Goal: Transaction & Acquisition: Book appointment/travel/reservation

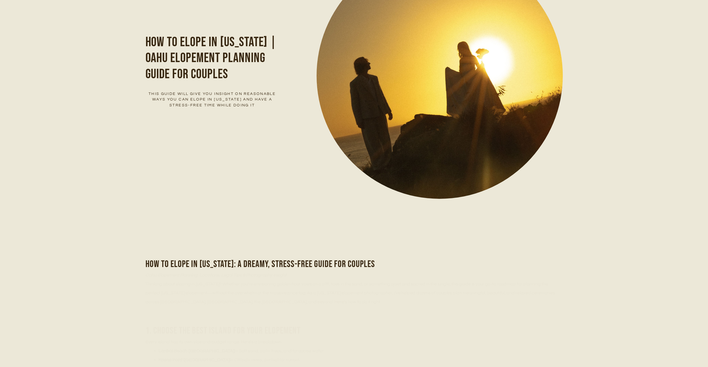
scroll to position [280, 0]
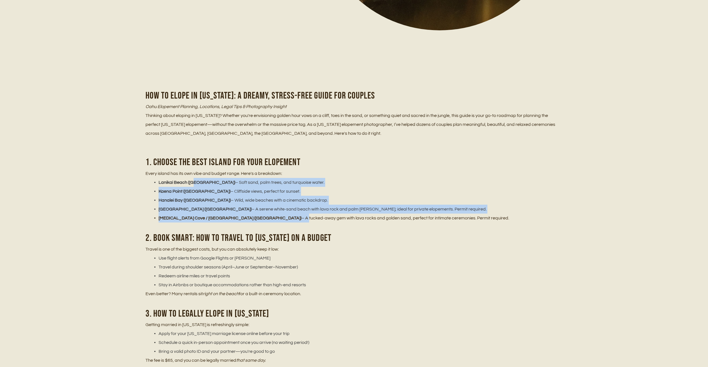
drag, startPoint x: 194, startPoint y: 184, endPoint x: 237, endPoint y: 215, distance: 52.7
click at [237, 215] on ul "Lanikai Beach (Oahu) – Soft sand, palm trees, and turquoise water. Kaena Point …" at bounding box center [353, 200] width 417 height 44
click at [237, 215] on li "Makena Cove / Secret Beach (Maui) – A tucked-away gem with lava rocks and golde…" at bounding box center [357, 217] width 410 height 9
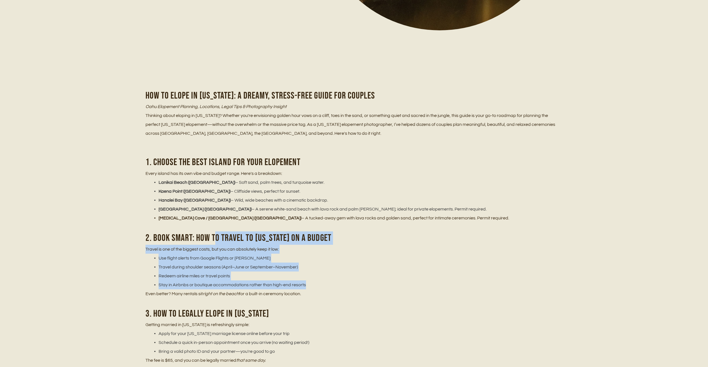
drag, startPoint x: 216, startPoint y: 237, endPoint x: 334, endPoint y: 286, distance: 127.7
click at [334, 286] on li "Stay in Airbnbs or boutique accommodations rather than high-end resorts" at bounding box center [357, 284] width 410 height 9
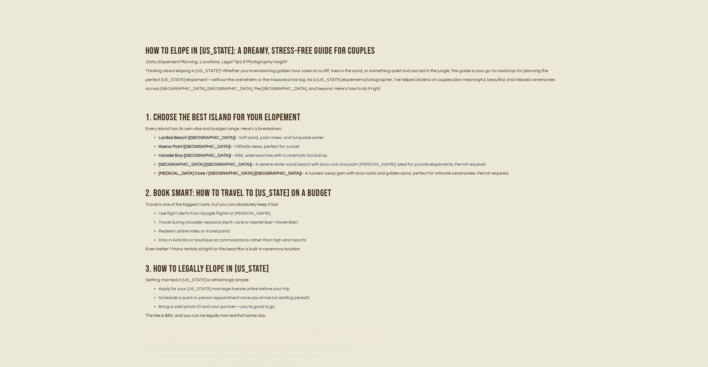
scroll to position [328, 0]
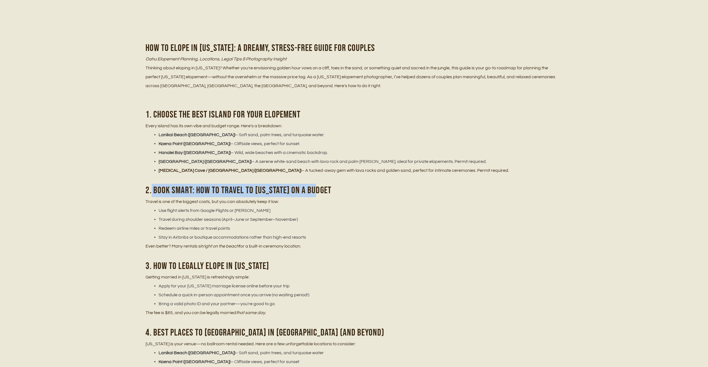
drag, startPoint x: 152, startPoint y: 190, endPoint x: 352, endPoint y: 192, distance: 200.3
click at [352, 192] on h2 "2. Book Smart: How to Travel to Hawaii on a Budget" at bounding box center [353, 190] width 417 height 13
click at [282, 222] on li "Travel during shoulder seasons (April–June or September–November)" at bounding box center [357, 219] width 410 height 9
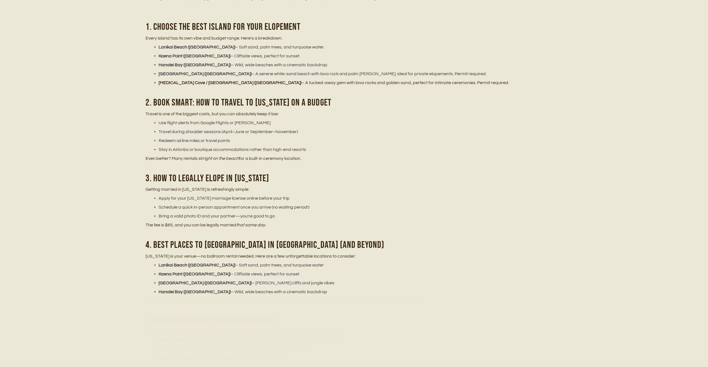
scroll to position [470, 0]
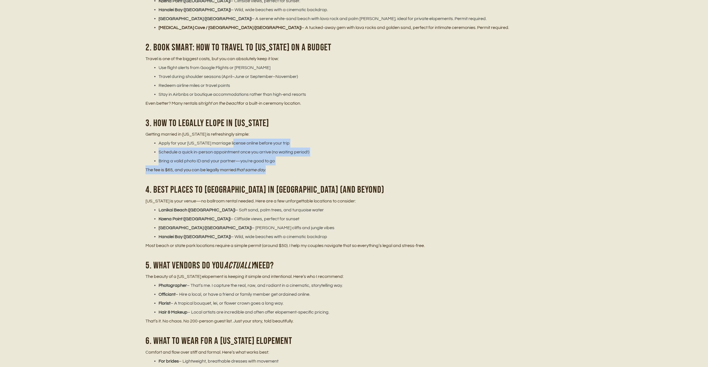
drag, startPoint x: 233, startPoint y: 146, endPoint x: 281, endPoint y: 170, distance: 53.0
click at [281, 170] on div "How to Elope in Hawaii: A Dreamy, Stress-Free Guide for Couples Oahu Elopement …" at bounding box center [353, 227] width 417 height 657
click at [281, 170] on p "The fee is $65, and you can be legally married that same day." at bounding box center [353, 169] width 417 height 9
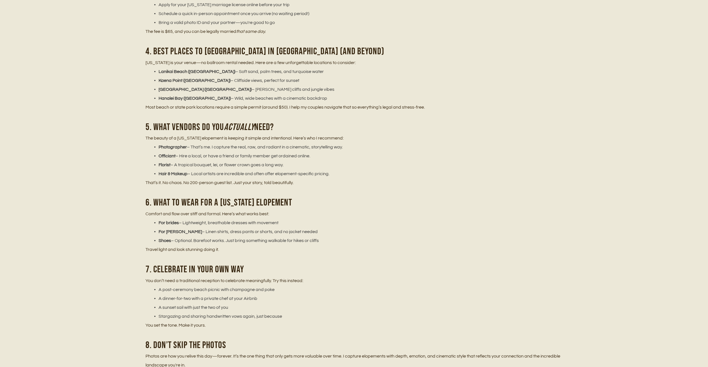
scroll to position [608, 0]
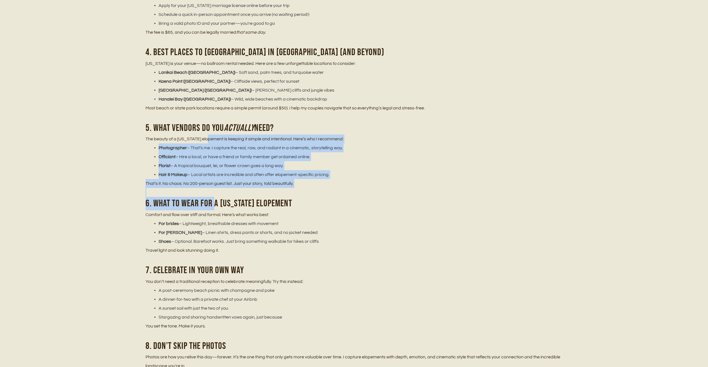
drag, startPoint x: 210, startPoint y: 141, endPoint x: 215, endPoint y: 200, distance: 59.5
click at [216, 200] on div "How to Elope in Hawaii: A Dreamy, Stress-Free Guide for Couples Oahu Elopement …" at bounding box center [353, 89] width 417 height 657
click at [215, 200] on h2 "6. What to Wear for a Hawaii Elopement" at bounding box center [353, 203] width 417 height 13
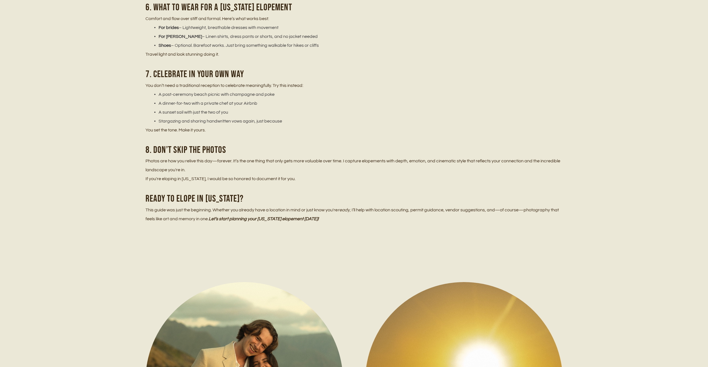
scroll to position [807, 0]
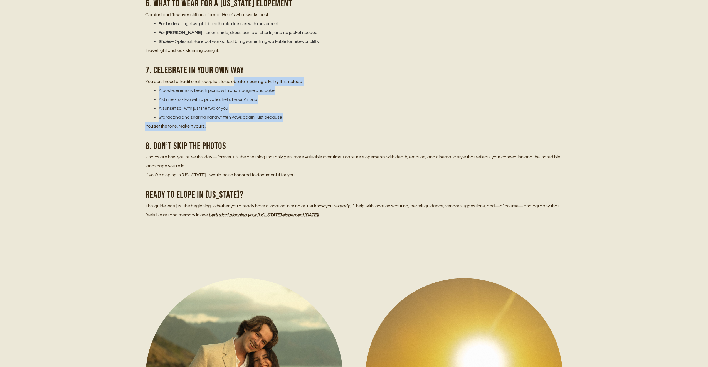
drag, startPoint x: 234, startPoint y: 79, endPoint x: 246, endPoint y: 126, distance: 48.7
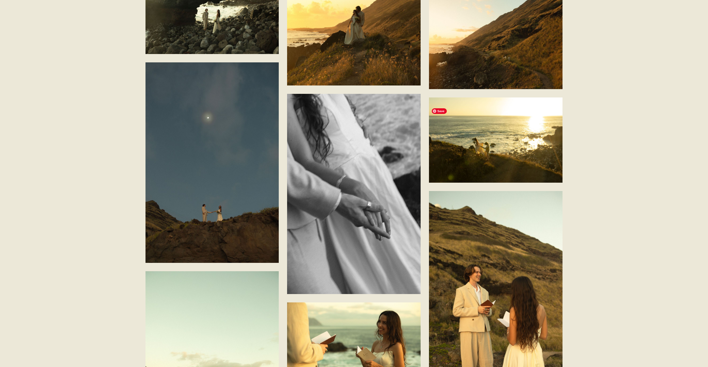
scroll to position [2834, 0]
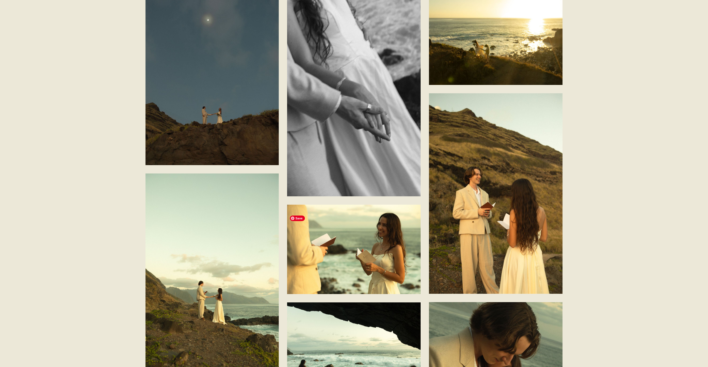
click at [366, 267] on img at bounding box center [353, 248] width 133 height 89
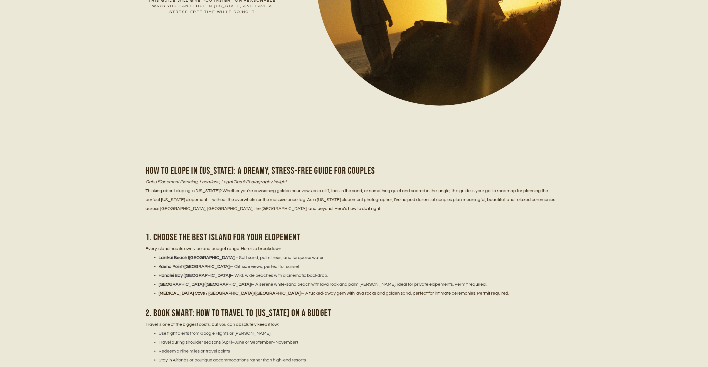
scroll to position [0, 0]
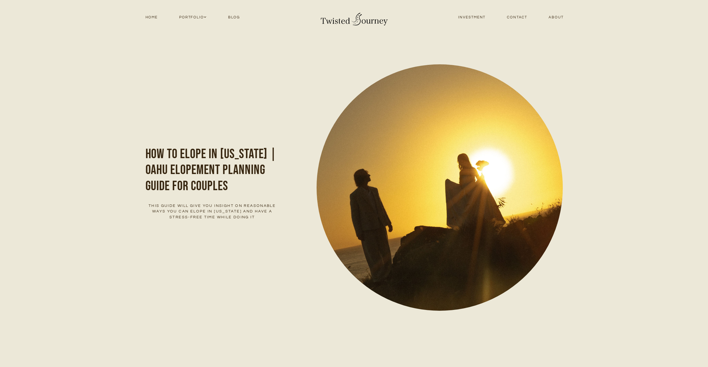
click at [479, 16] on link "Investment" at bounding box center [471, 18] width 49 height 8
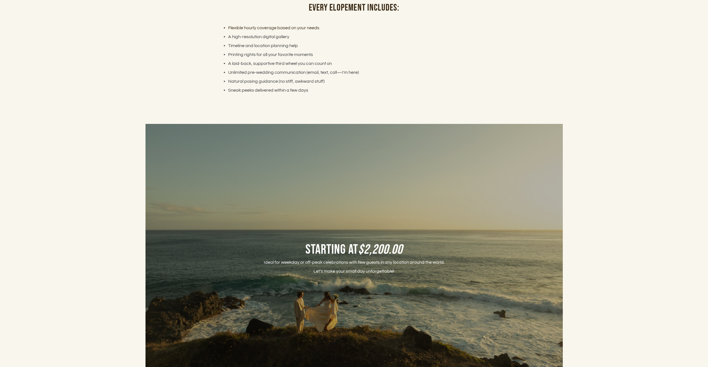
scroll to position [1563, 0]
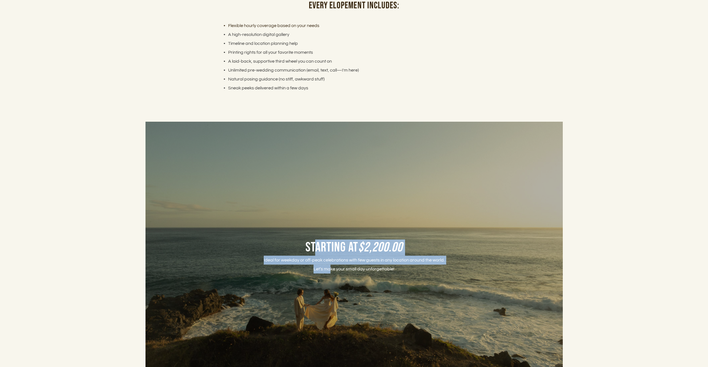
drag, startPoint x: 314, startPoint y: 252, endPoint x: 332, endPoint y: 274, distance: 27.9
click at [332, 274] on div "Starting at $2,200.00 Ideal for weekday or off-peak celebrations with few guest…" at bounding box center [354, 260] width 181 height 43
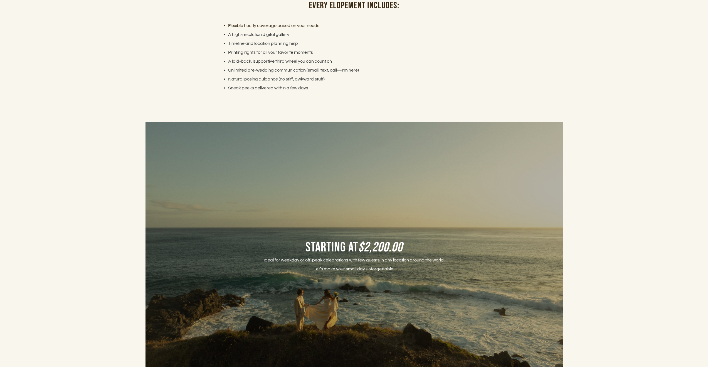
click at [345, 92] on li "Sneak peeks delivered within a few days" at bounding box center [357, 87] width 271 height 9
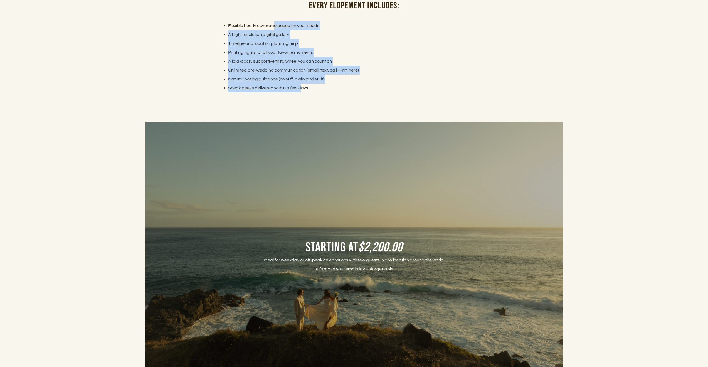
drag, startPoint x: 274, startPoint y: 29, endPoint x: 300, endPoint y: 93, distance: 69.4
click at [300, 92] on ul "Flexible hourly coverage based on your needs A high-resolution digital gallery …" at bounding box center [354, 56] width 278 height 71
click at [300, 92] on li "Sneak peeks delivered within a few days" at bounding box center [357, 87] width 271 height 9
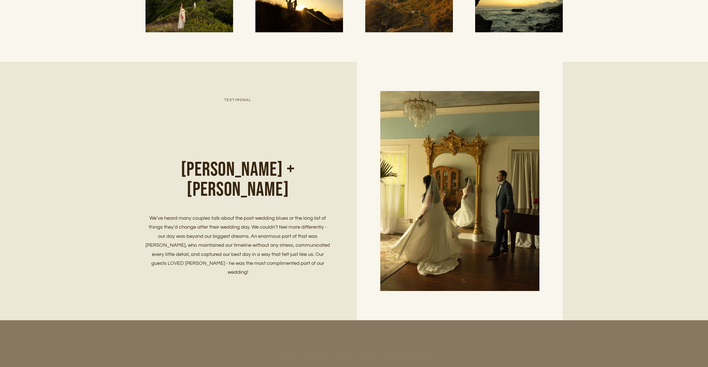
scroll to position [2022, 0]
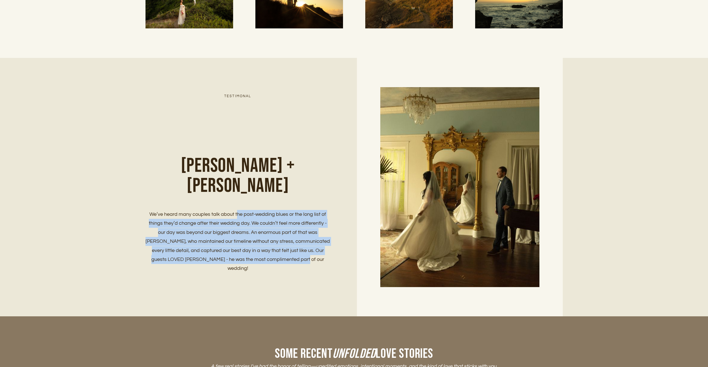
drag, startPoint x: 237, startPoint y: 197, endPoint x: 271, endPoint y: 251, distance: 63.6
click at [271, 251] on div "Chelsea + Lucas Testimonal We’ve heard many couples talk about the post-wedding…" at bounding box center [353, 187] width 417 height 200
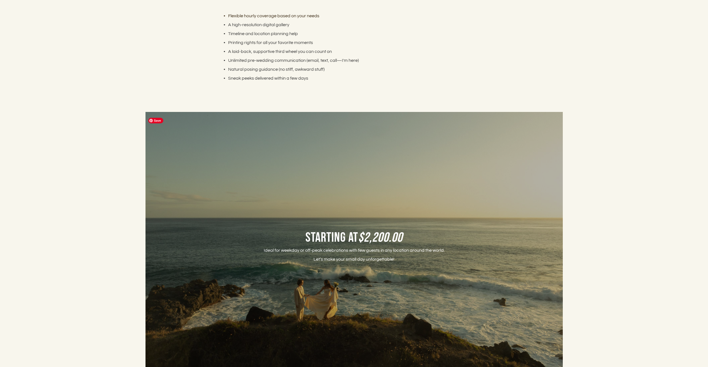
scroll to position [1574, 0]
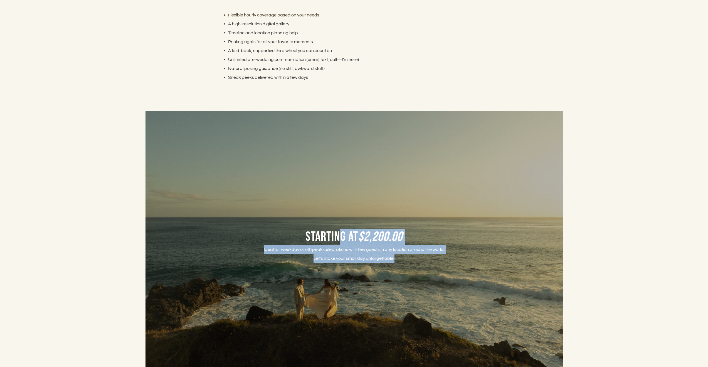
drag, startPoint x: 341, startPoint y: 239, endPoint x: 413, endPoint y: 262, distance: 75.5
click at [413, 262] on div "Starting at $2,200.00 Ideal for weekday or off-peak celebrations with few guest…" at bounding box center [354, 250] width 181 height 43
click at [413, 262] on p "Ideal for weekday or off-peak celebrations with few guests in any location arou…" at bounding box center [354, 254] width 181 height 18
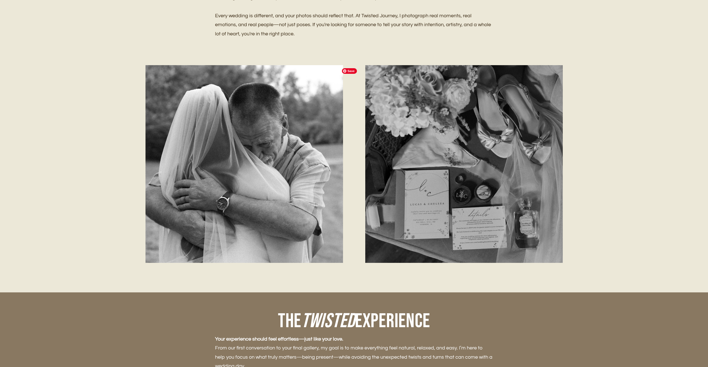
scroll to position [0, 0]
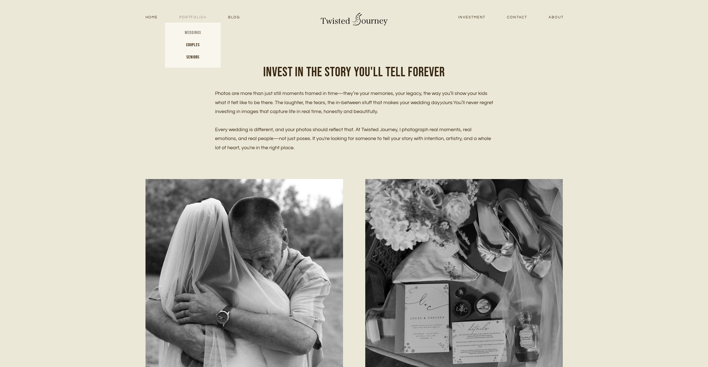
click at [195, 33] on link "Weddings" at bounding box center [193, 33] width 56 height 12
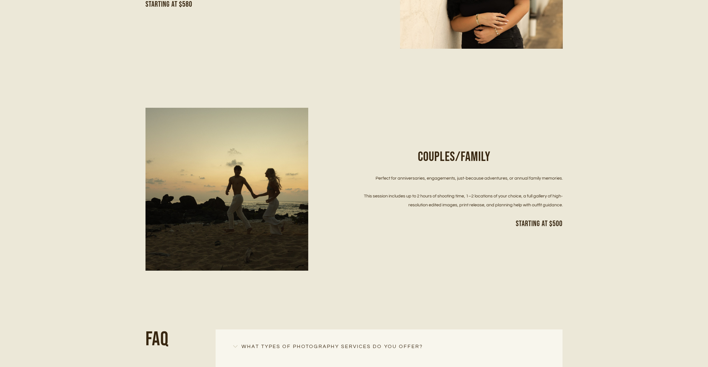
scroll to position [310, 0]
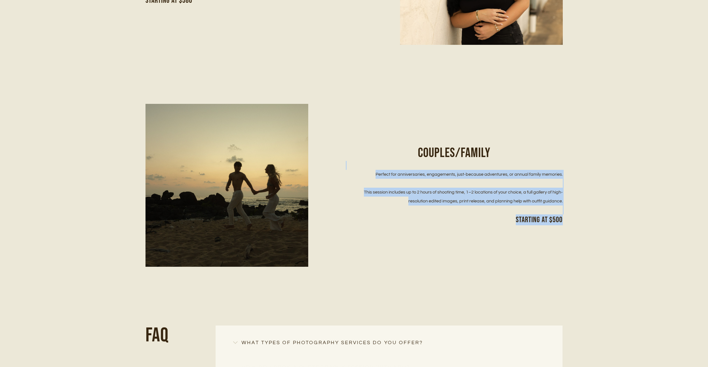
drag, startPoint x: 425, startPoint y: 167, endPoint x: 431, endPoint y: 239, distance: 71.7
click at [431, 239] on div "Couples/Family Perfect for anniversaries, engagements, just-because adventures,…" at bounding box center [353, 185] width 417 height 163
click at [258, 222] on img at bounding box center [226, 185] width 244 height 163
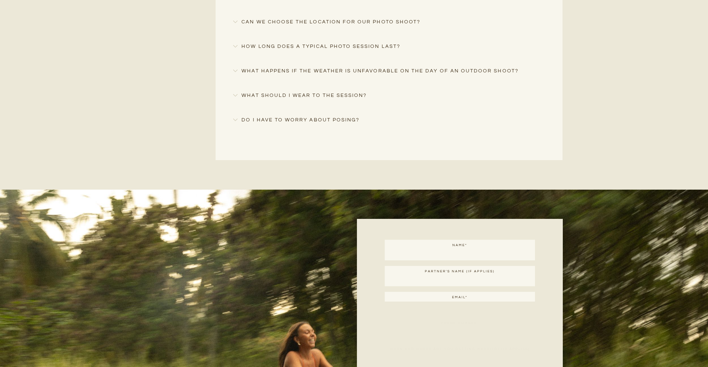
scroll to position [699, 0]
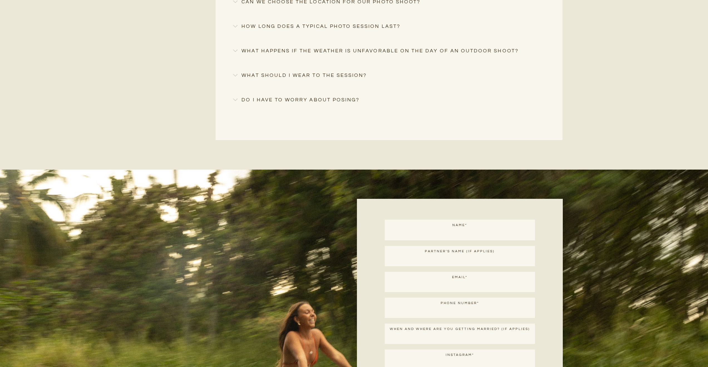
click at [419, 52] on h4 "What happens if the weather is unfavorable on the day of an outdoor shoot?" at bounding box center [389, 51] width 312 height 8
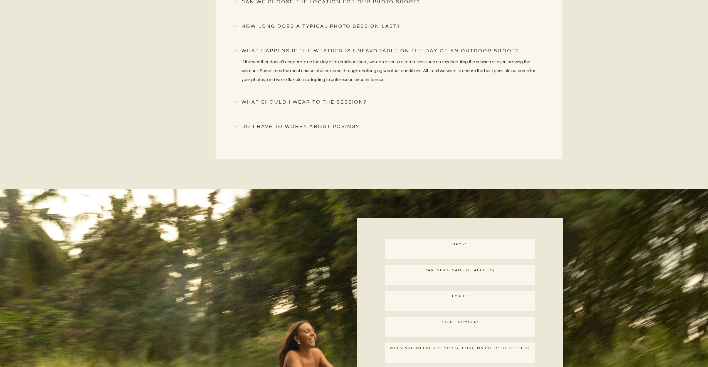
click at [419, 52] on h4 "What happens if the weather is unfavorable on the day of an outdoor shoot?" at bounding box center [389, 51] width 312 height 8
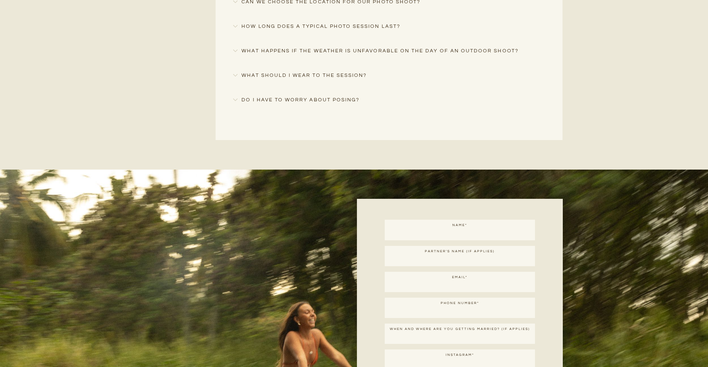
click at [348, 76] on h4 "What should I wear to the session?" at bounding box center [389, 75] width 312 height 8
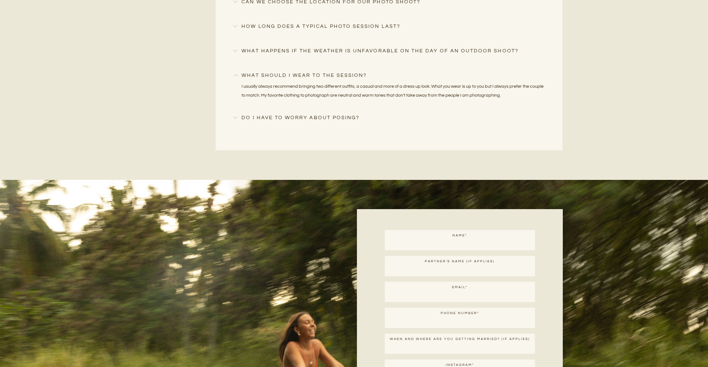
click at [348, 76] on h4 "What should I wear to the session?" at bounding box center [389, 75] width 312 height 8
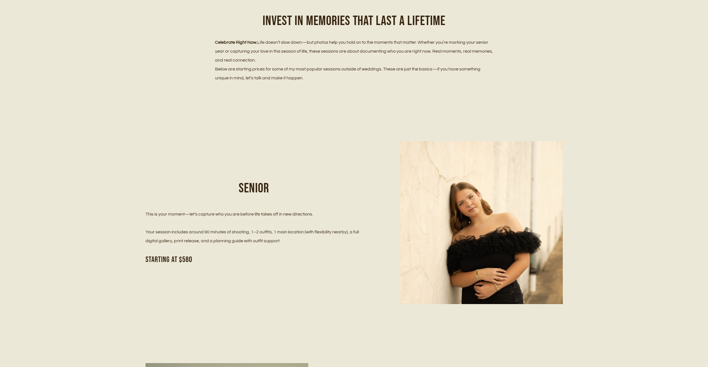
scroll to position [0, 0]
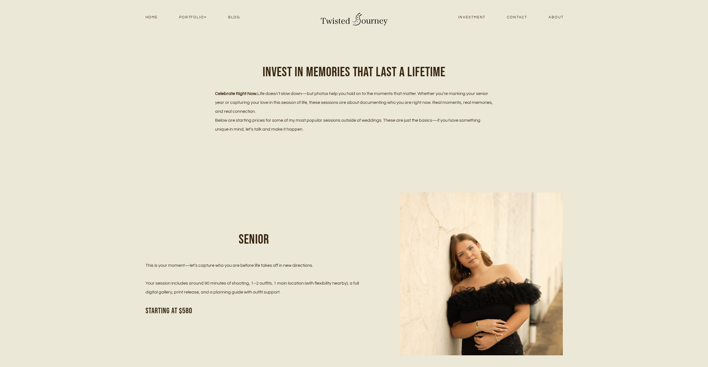
click at [556, 15] on link "About" at bounding box center [556, 18] width 36 height 8
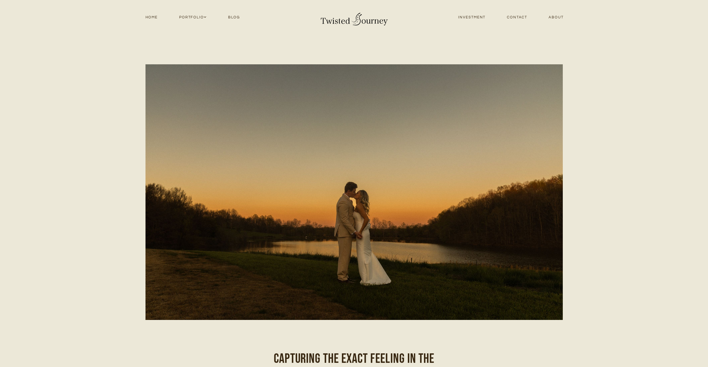
click at [234, 17] on link "Blog" at bounding box center [233, 18] width 33 height 8
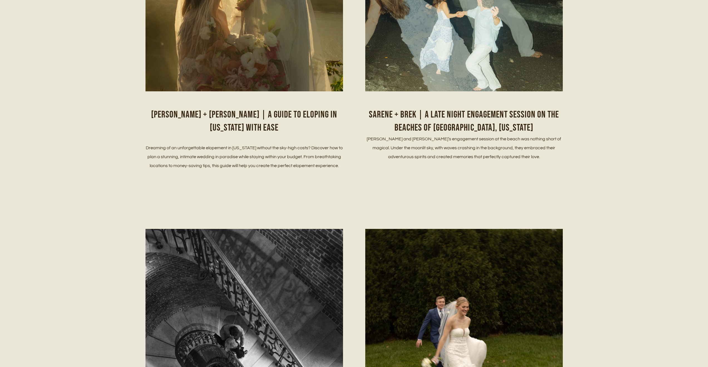
scroll to position [602, 0]
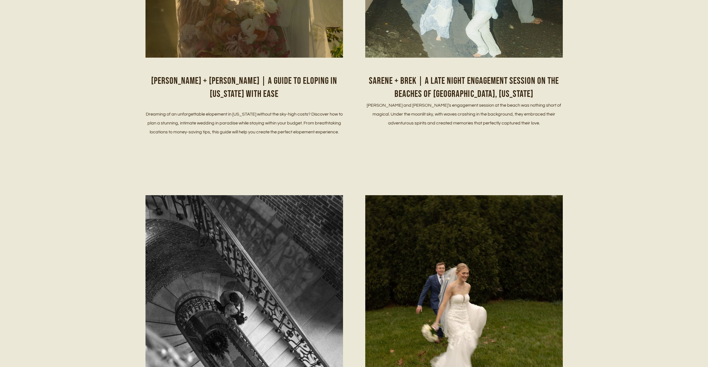
click at [296, 83] on h2 "[PERSON_NAME] + [PERSON_NAME] | A Guide to eloping in [US_STATE] with ease" at bounding box center [243, 87] width 197 height 26
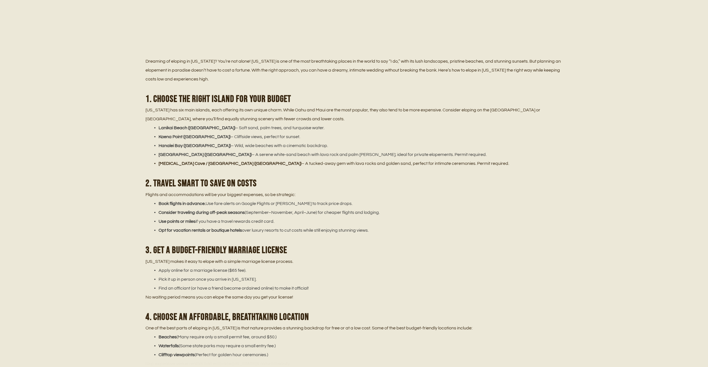
scroll to position [341, 0]
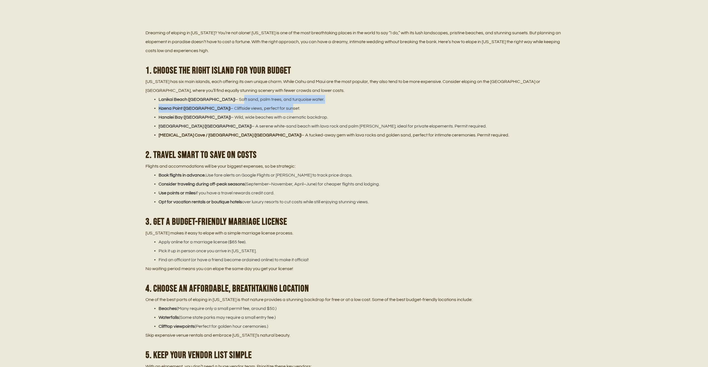
drag, startPoint x: 207, startPoint y: 98, endPoint x: 258, endPoint y: 107, distance: 51.9
click at [258, 107] on ul "Lanikai Beach (Oahu) – Soft sand, palm trees, and turquoise water. [GEOGRAPHIC_…" at bounding box center [353, 117] width 417 height 44
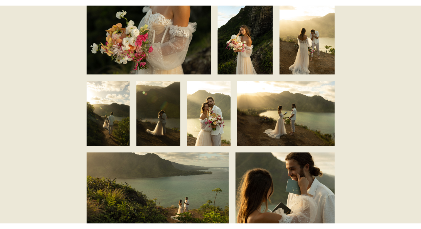
scroll to position [1537, 0]
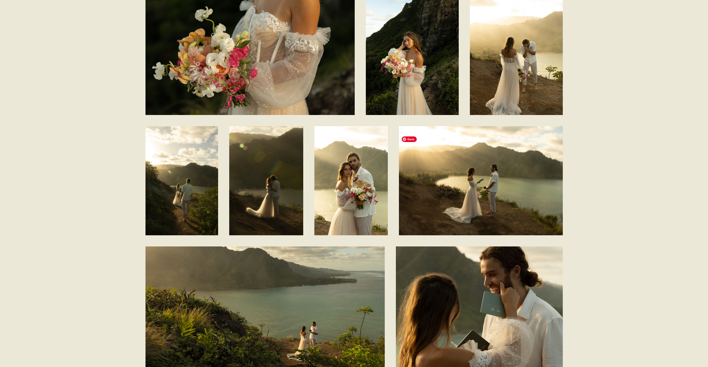
click at [408, 166] on img at bounding box center [481, 180] width 164 height 109
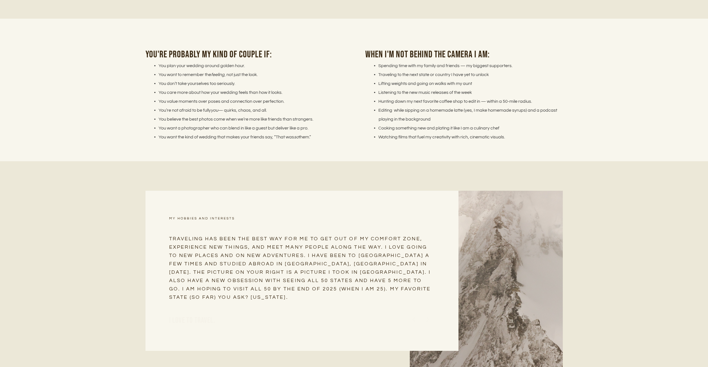
scroll to position [849, 0]
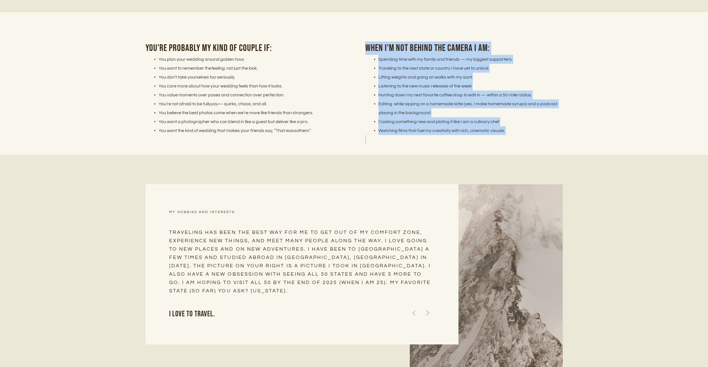
drag, startPoint x: 386, startPoint y: 27, endPoint x: 405, endPoint y: 137, distance: 111.6
click at [405, 134] on div "You're probably my kind of couple if: You plan your wedding around golden hour.…" at bounding box center [354, 83] width 708 height 143
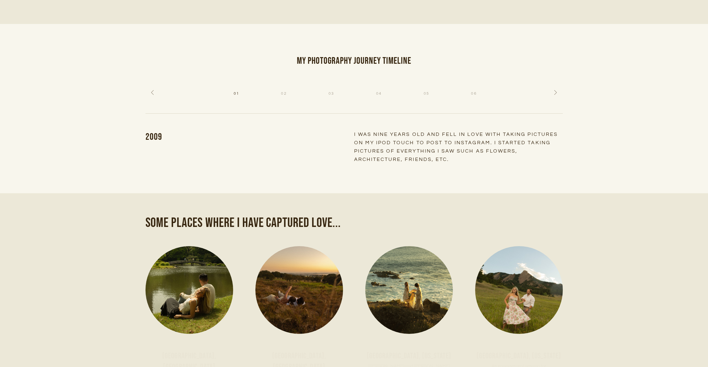
scroll to position [1249, 0]
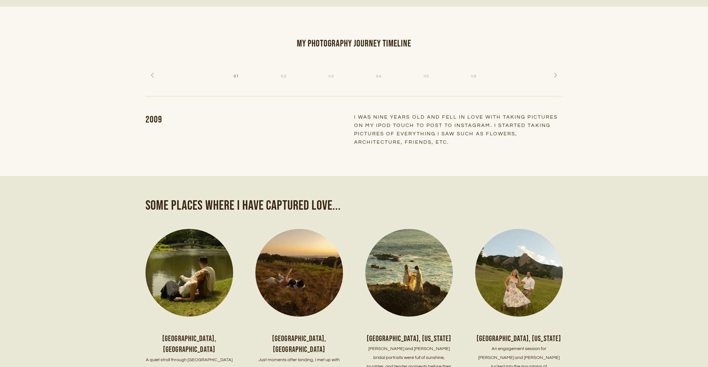
drag, startPoint x: 417, startPoint y: 109, endPoint x: 474, endPoint y: 146, distance: 67.8
click at [474, 146] on div "My photography journey TImeline 04 05 06 07 08 09 01 02 03 04 05 06 07 08 09 01…" at bounding box center [354, 91] width 708 height 169
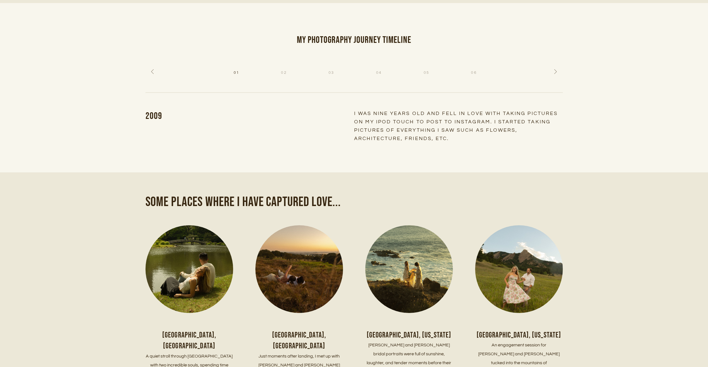
scroll to position [1225, 0]
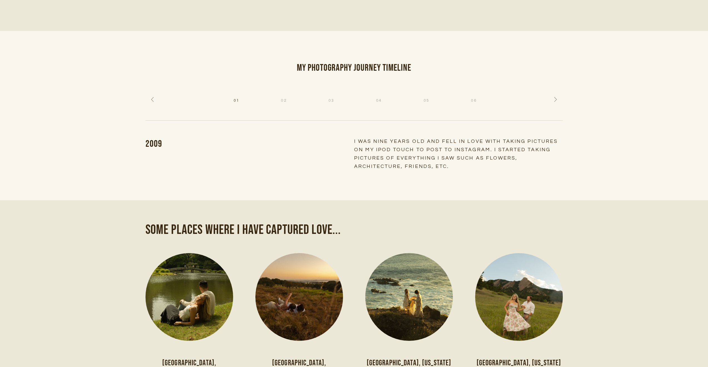
drag, startPoint x: 372, startPoint y: 133, endPoint x: 448, endPoint y: 147, distance: 77.6
click at [448, 147] on div "2009 I was nine years old and fell in love with taking pictures on my ipod touc…" at bounding box center [353, 153] width 417 height 33
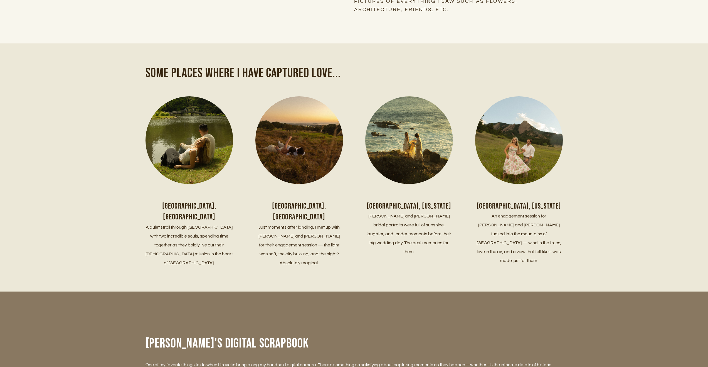
scroll to position [1383, 0]
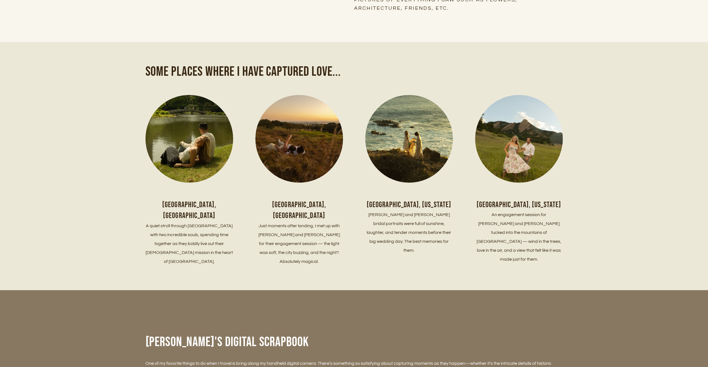
click at [419, 199] on h3 "[GEOGRAPHIC_DATA], [US_STATE]" at bounding box center [409, 204] width 88 height 11
drag, startPoint x: 415, startPoint y: 207, endPoint x: 434, endPoint y: 231, distance: 30.1
click at [434, 231] on p "[PERSON_NAME] and [PERSON_NAME] bridal portraits were full of sunshine, laughte…" at bounding box center [409, 232] width 88 height 44
click at [413, 155] on img at bounding box center [424, 139] width 125 height 88
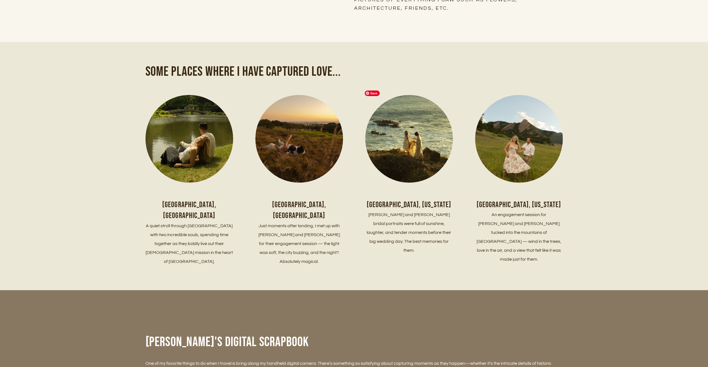
click at [415, 158] on img at bounding box center [424, 139] width 125 height 88
click at [415, 212] on p "[PERSON_NAME] and [PERSON_NAME] bridal portraits were full of sunshine, laughte…" at bounding box center [409, 232] width 88 height 44
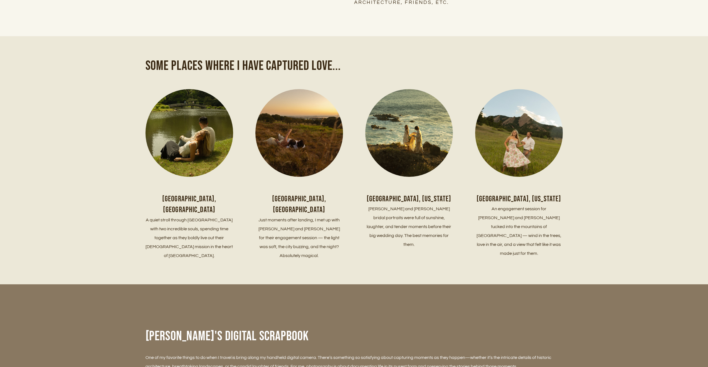
scroll to position [1389, 0]
click at [413, 130] on img at bounding box center [424, 132] width 125 height 88
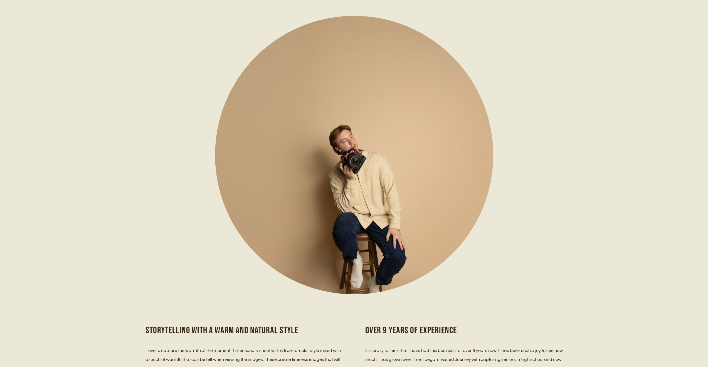
scroll to position [0, 0]
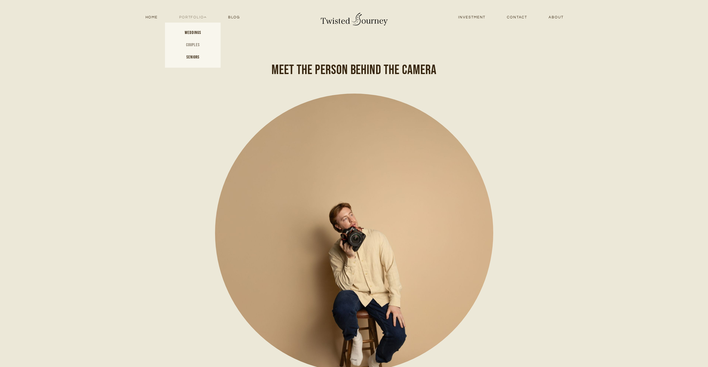
click at [198, 44] on link "Couples" at bounding box center [193, 45] width 56 height 12
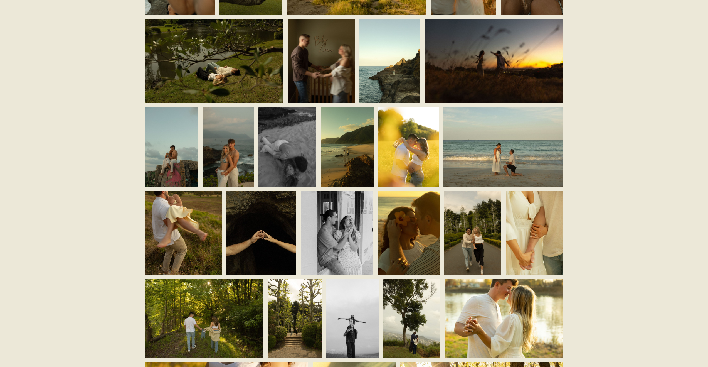
scroll to position [730, 0]
